Goal: Task Accomplishment & Management: Manage account settings

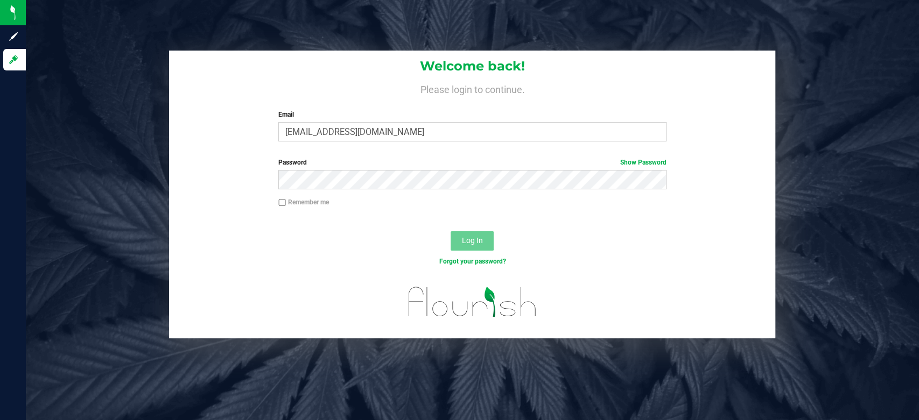
type input "tgramenidis@Liveparallel.com"
click at [450, 231] on button "Log In" at bounding box center [471, 240] width 43 height 19
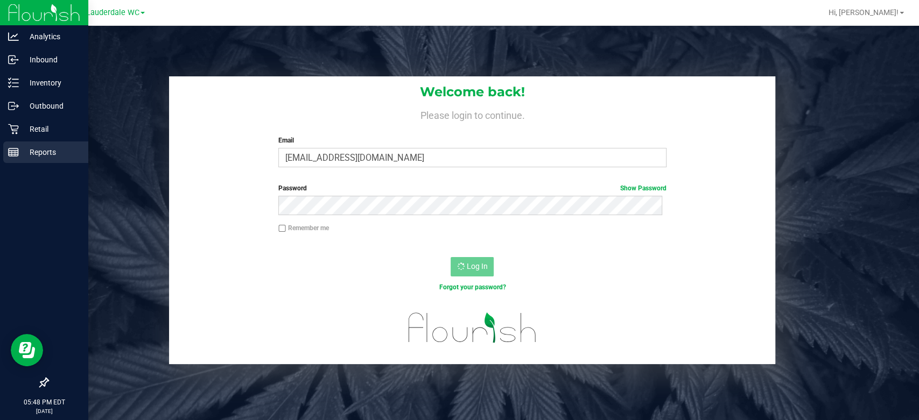
click at [24, 147] on p "Reports" at bounding box center [51, 152] width 65 height 13
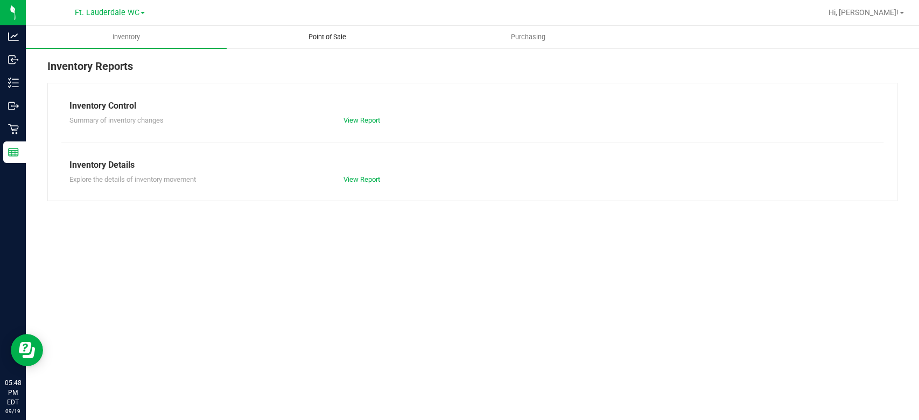
click at [349, 34] on span "Point of Sale" at bounding box center [327, 37] width 67 height 10
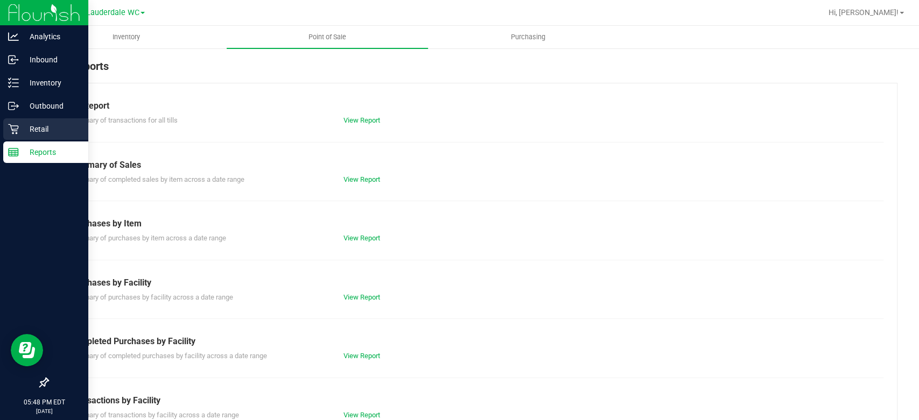
click at [23, 127] on p "Retail" at bounding box center [51, 129] width 65 height 13
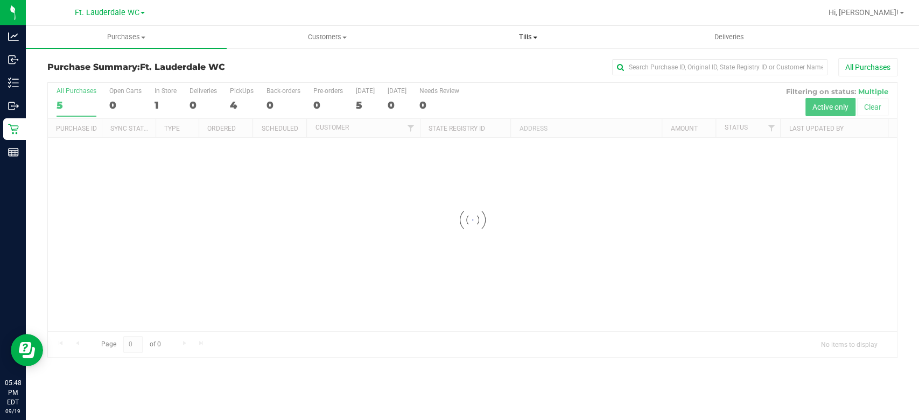
click at [530, 38] on span "Tills" at bounding box center [528, 37] width 200 height 10
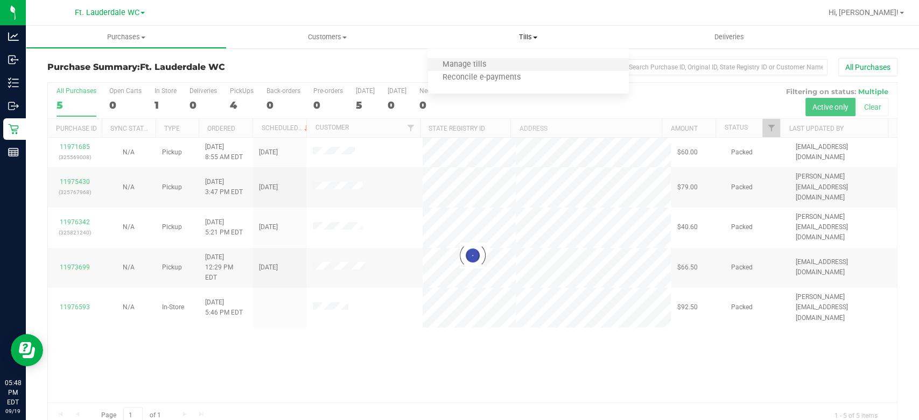
click at [480, 59] on li "Manage tills" at bounding box center [528, 65] width 201 height 13
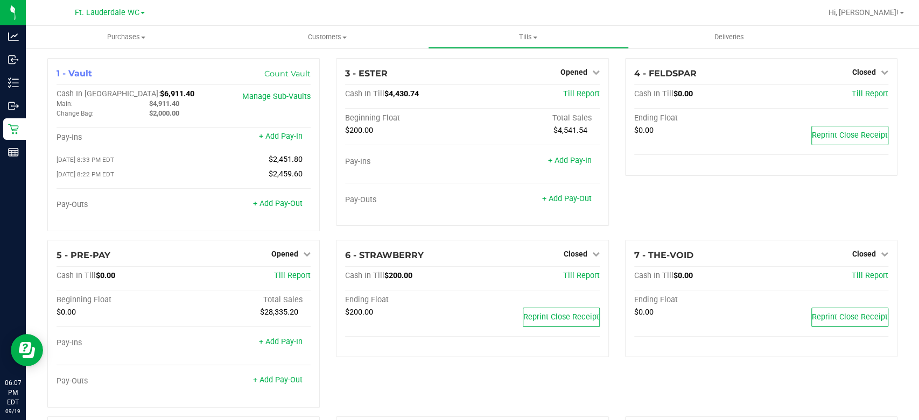
click at [265, 17] on div at bounding box center [507, 12] width 629 height 21
